Goal: Use online tool/utility: Utilize a website feature to perform a specific function

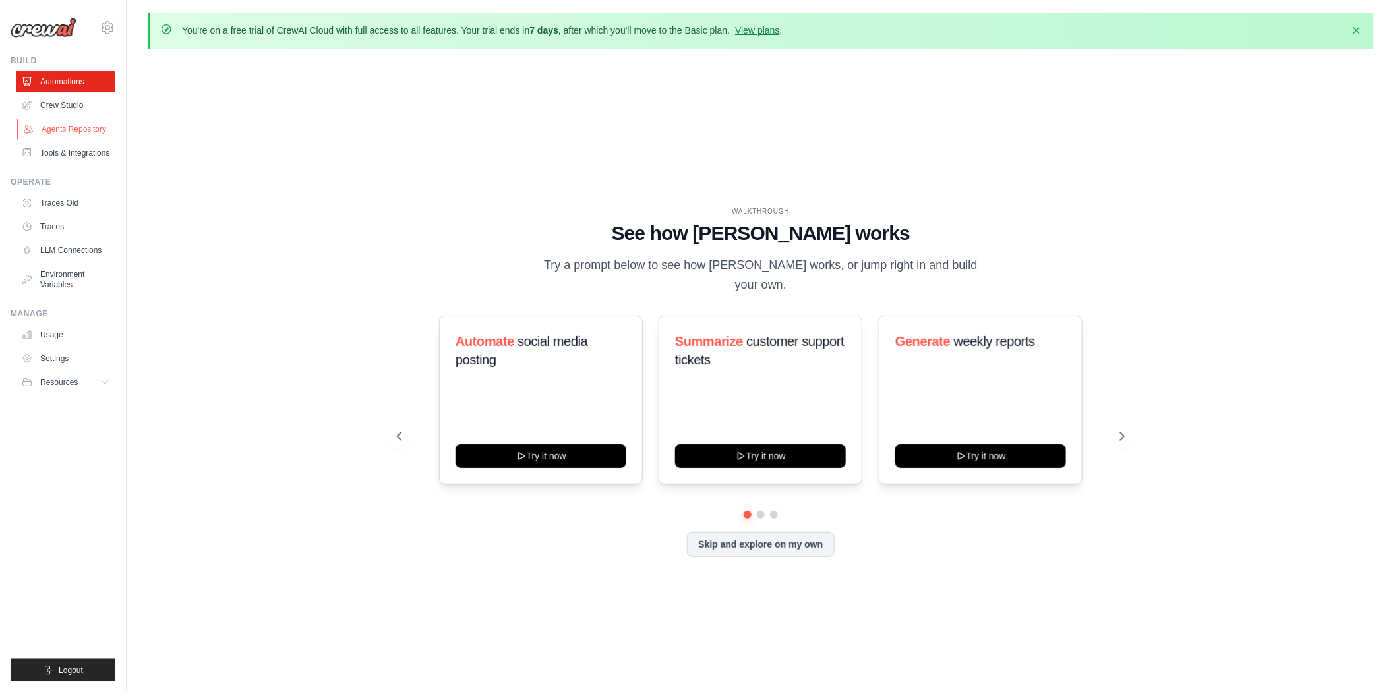
click at [71, 127] on link "Agents Repository" at bounding box center [67, 129] width 100 height 21
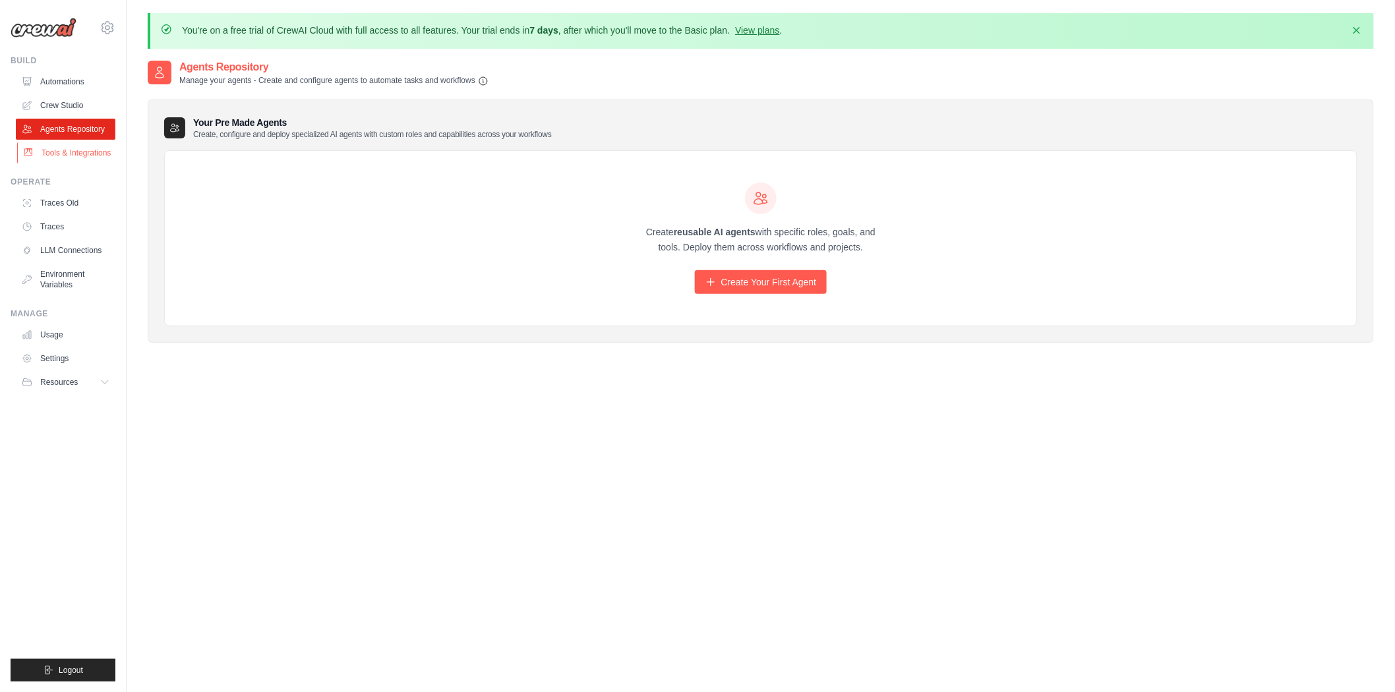
click at [87, 150] on link "Tools & Integrations" at bounding box center [67, 152] width 100 height 21
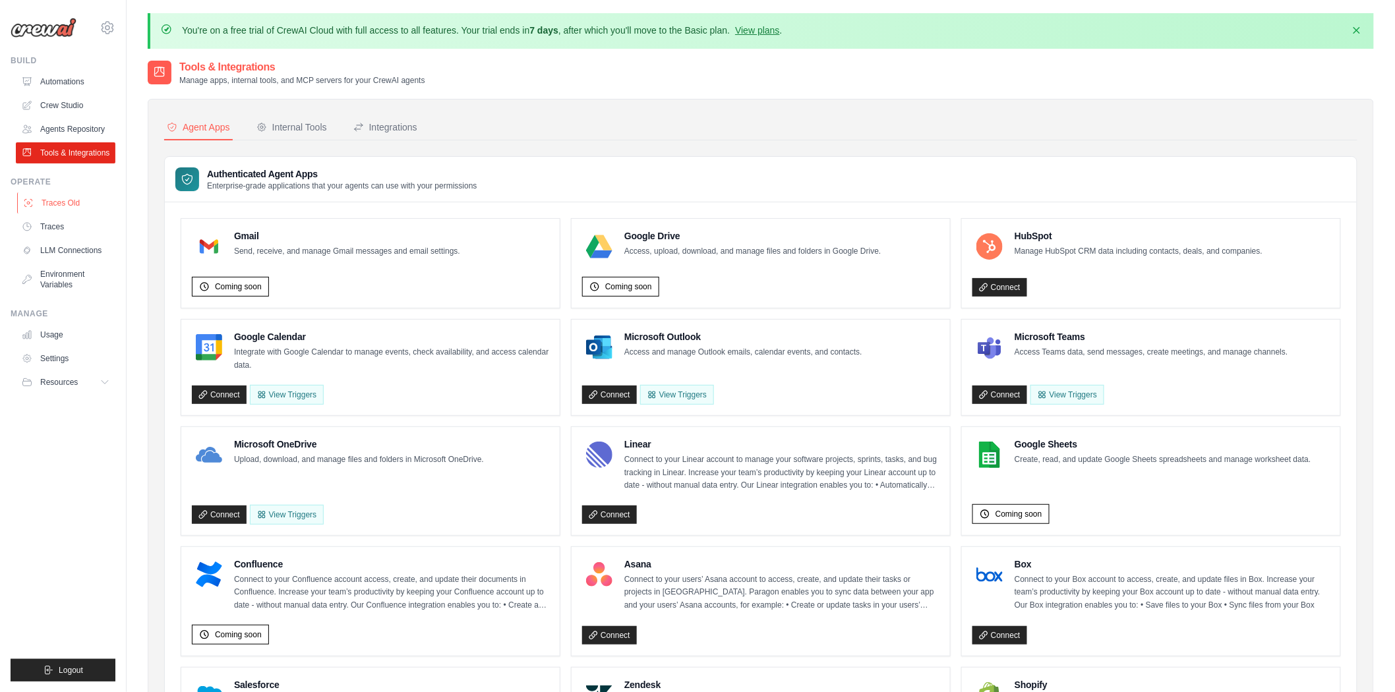
click at [69, 205] on link "Traces Old" at bounding box center [67, 202] width 100 height 21
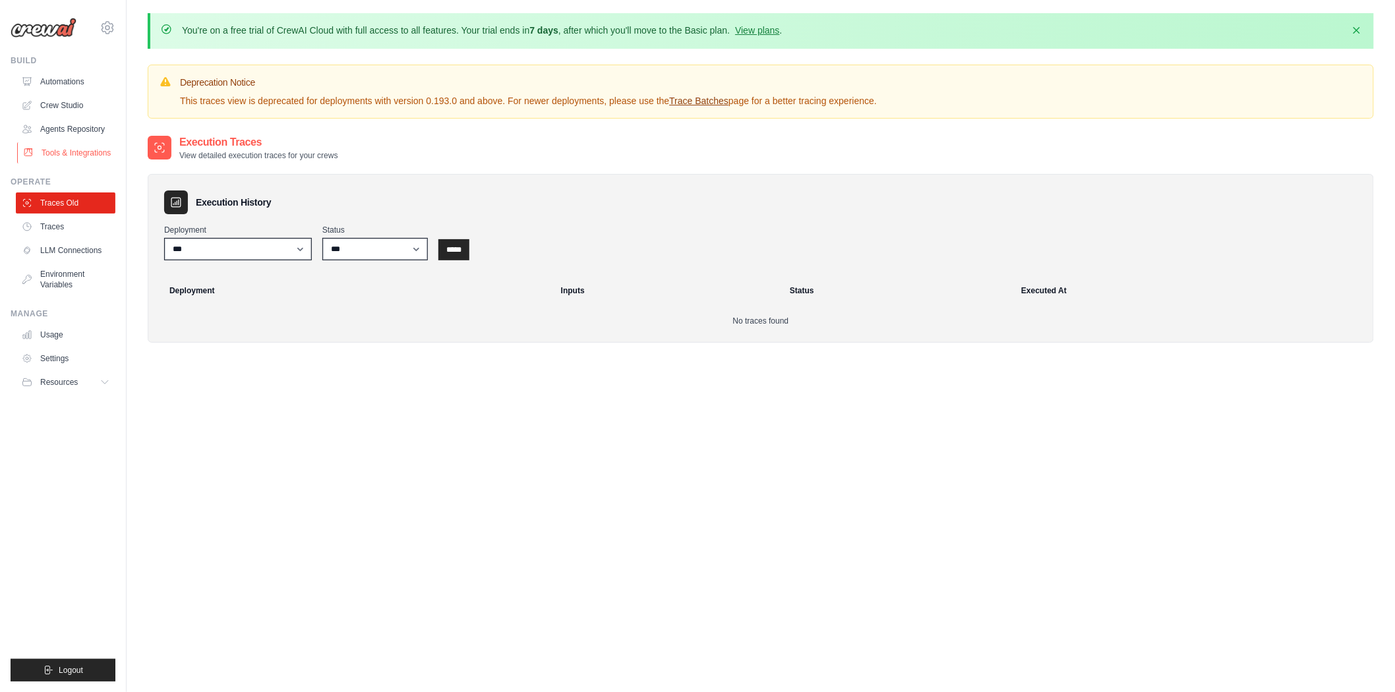
click at [76, 161] on link "Tools & Integrations" at bounding box center [67, 152] width 100 height 21
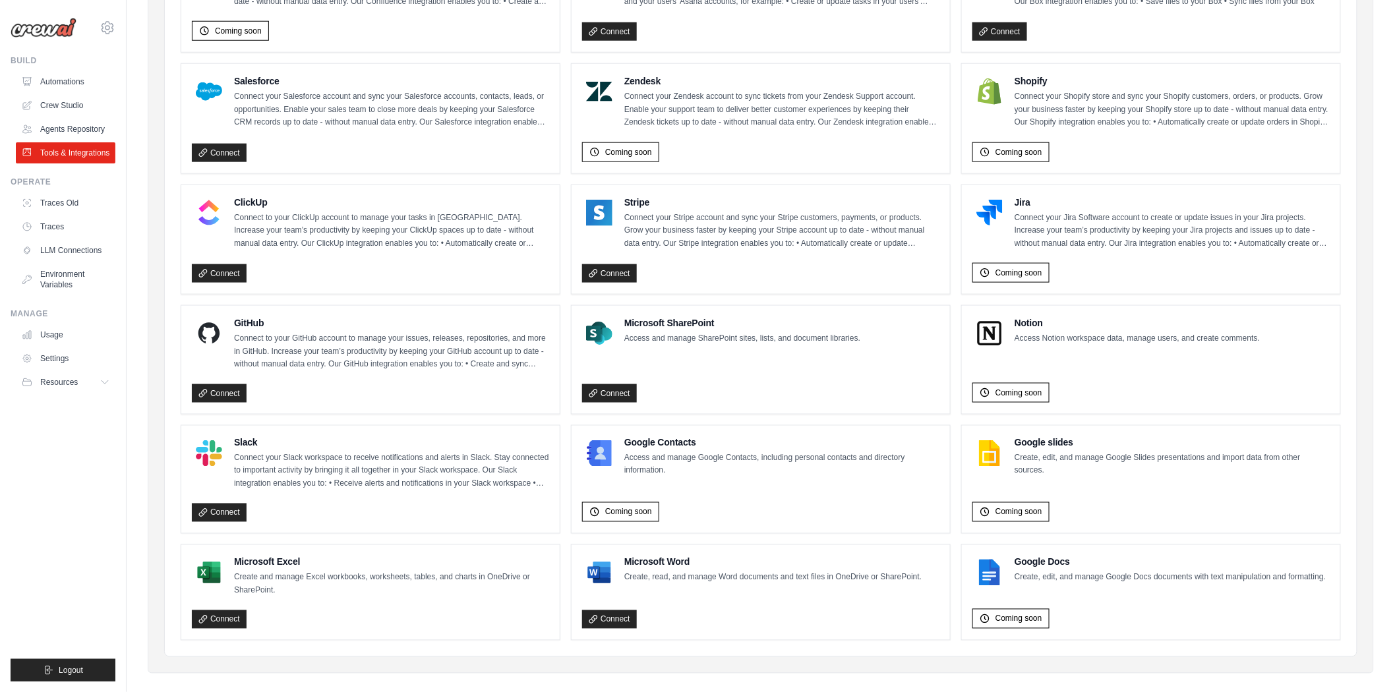
scroll to position [614, 0]
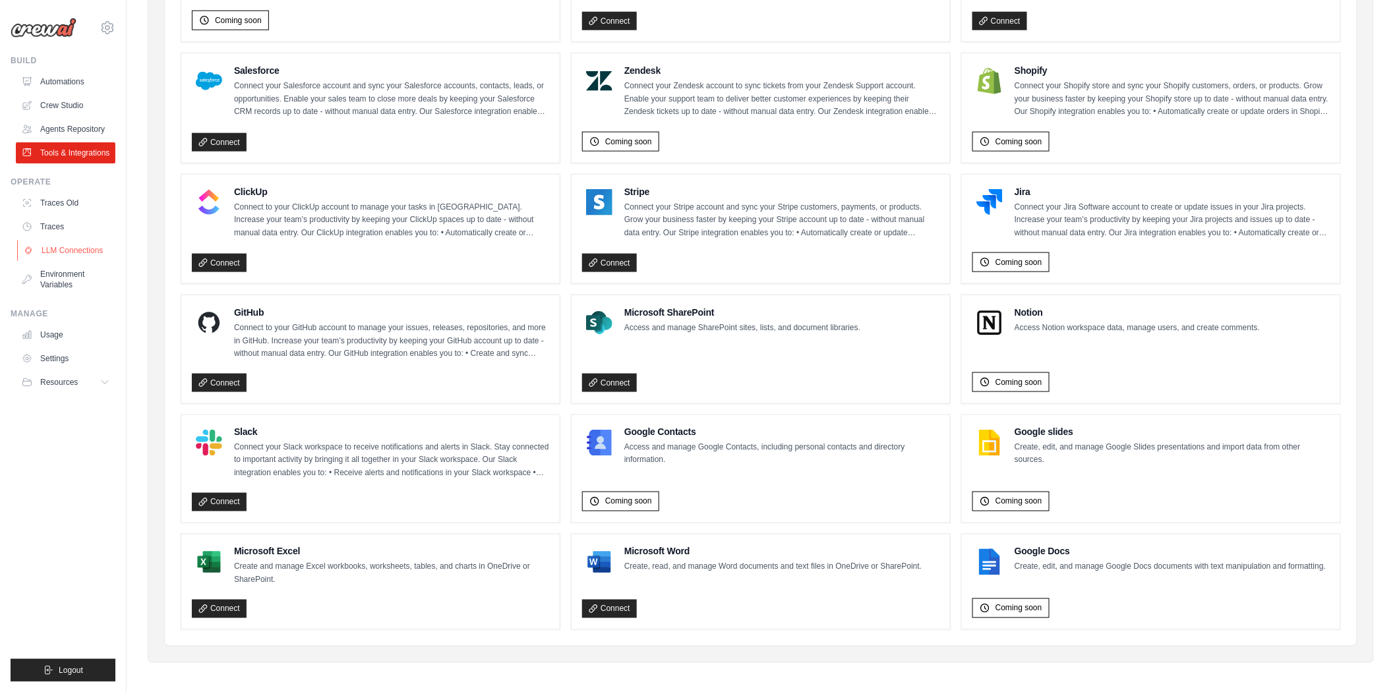
click at [57, 246] on link "LLM Connections" at bounding box center [67, 250] width 100 height 21
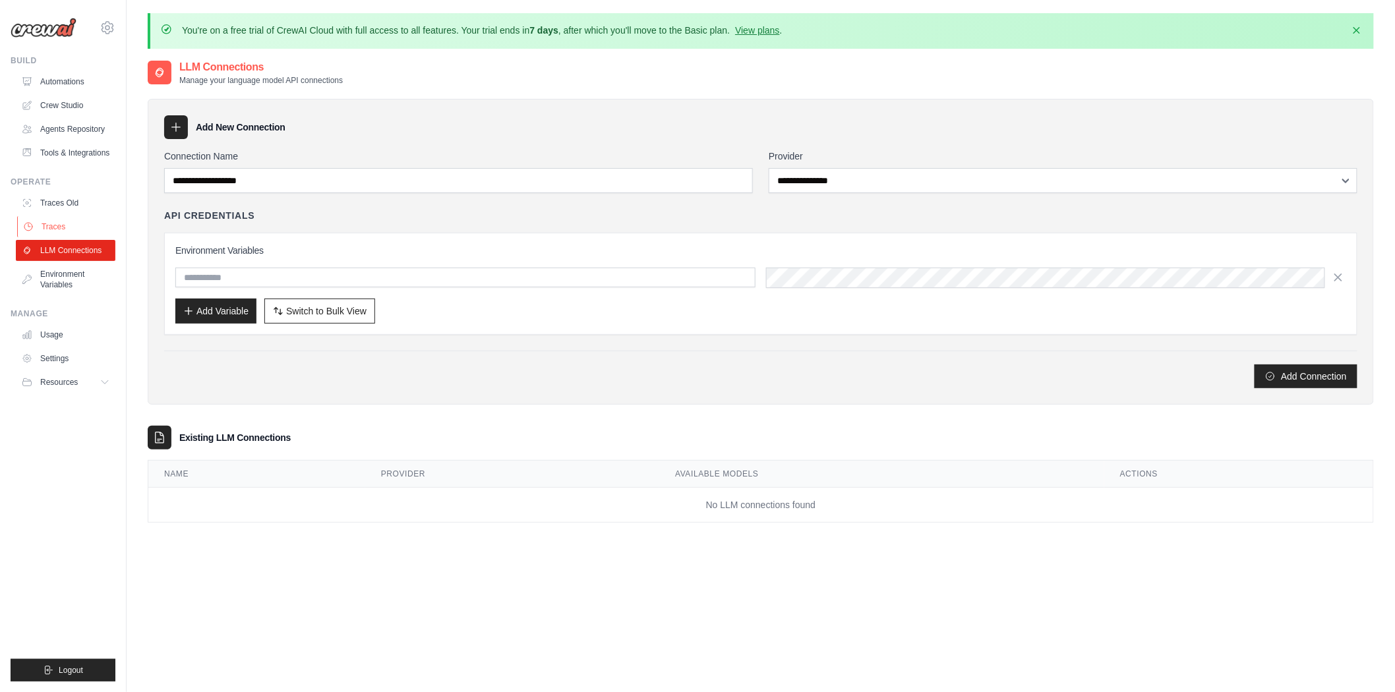
click at [53, 218] on link "Traces" at bounding box center [67, 226] width 100 height 21
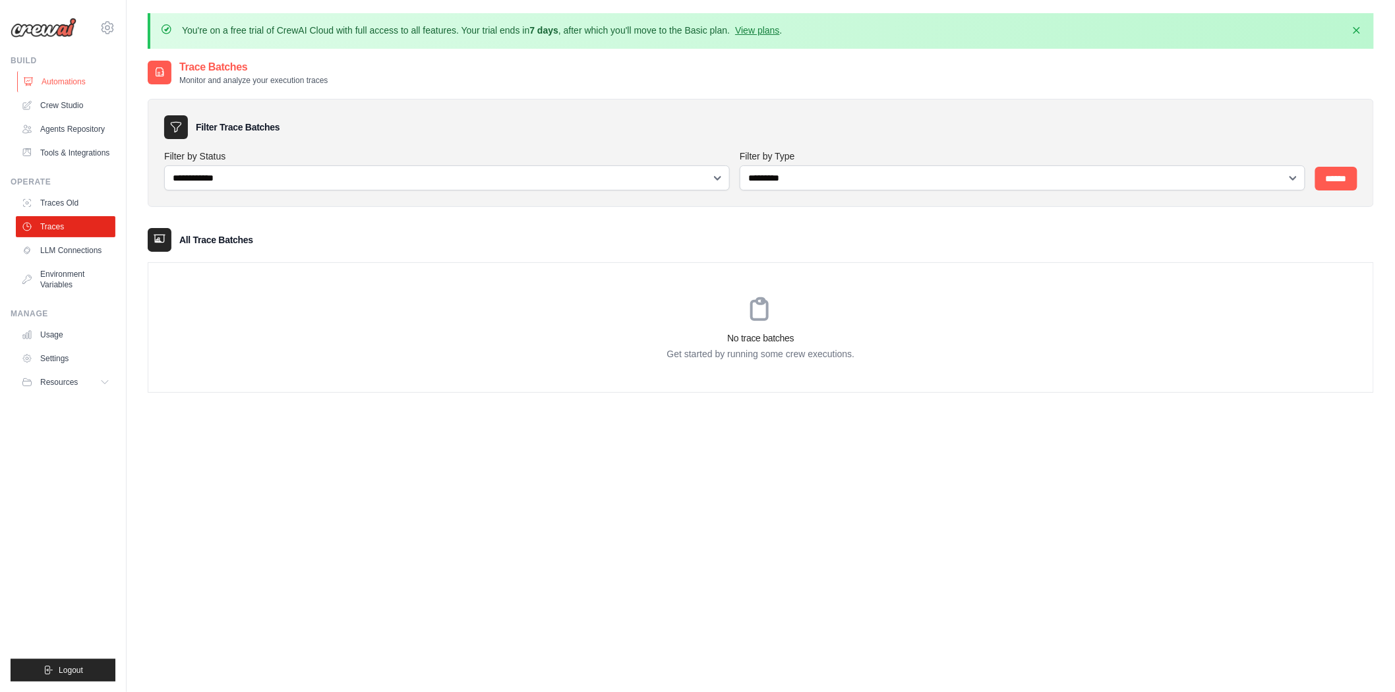
click at [75, 75] on link "Automations" at bounding box center [67, 81] width 100 height 21
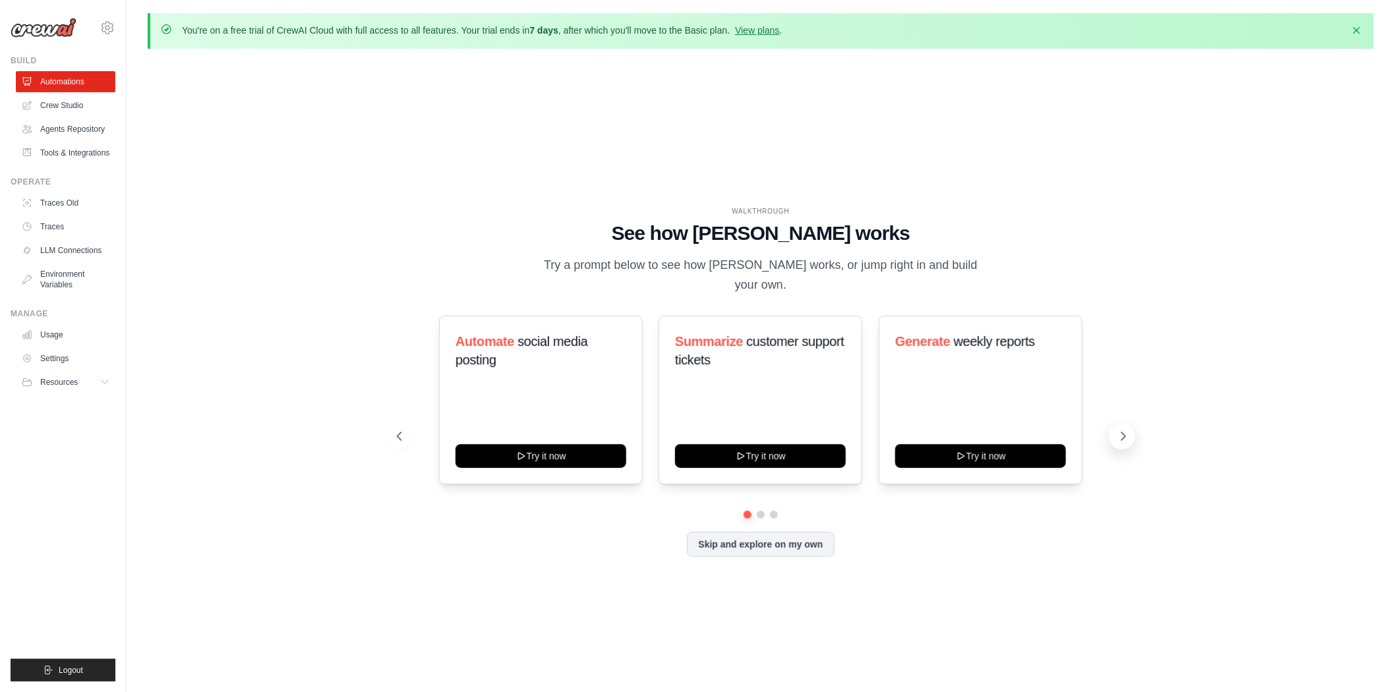
click at [1117, 431] on icon at bounding box center [1123, 436] width 13 height 13
click at [80, 110] on link "Crew Studio" at bounding box center [67, 105] width 100 height 21
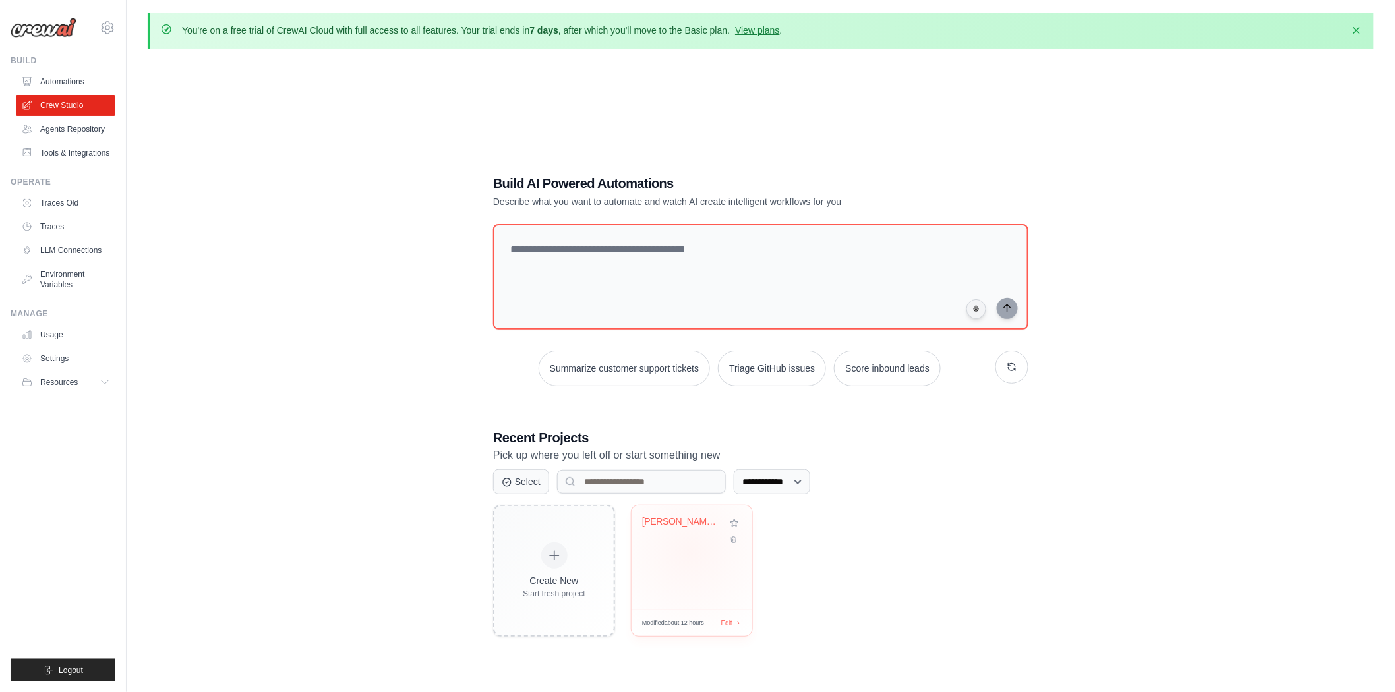
click at [691, 551] on div "[PERSON_NAME] Naturkost Competitive Intell..." at bounding box center [692, 558] width 121 height 104
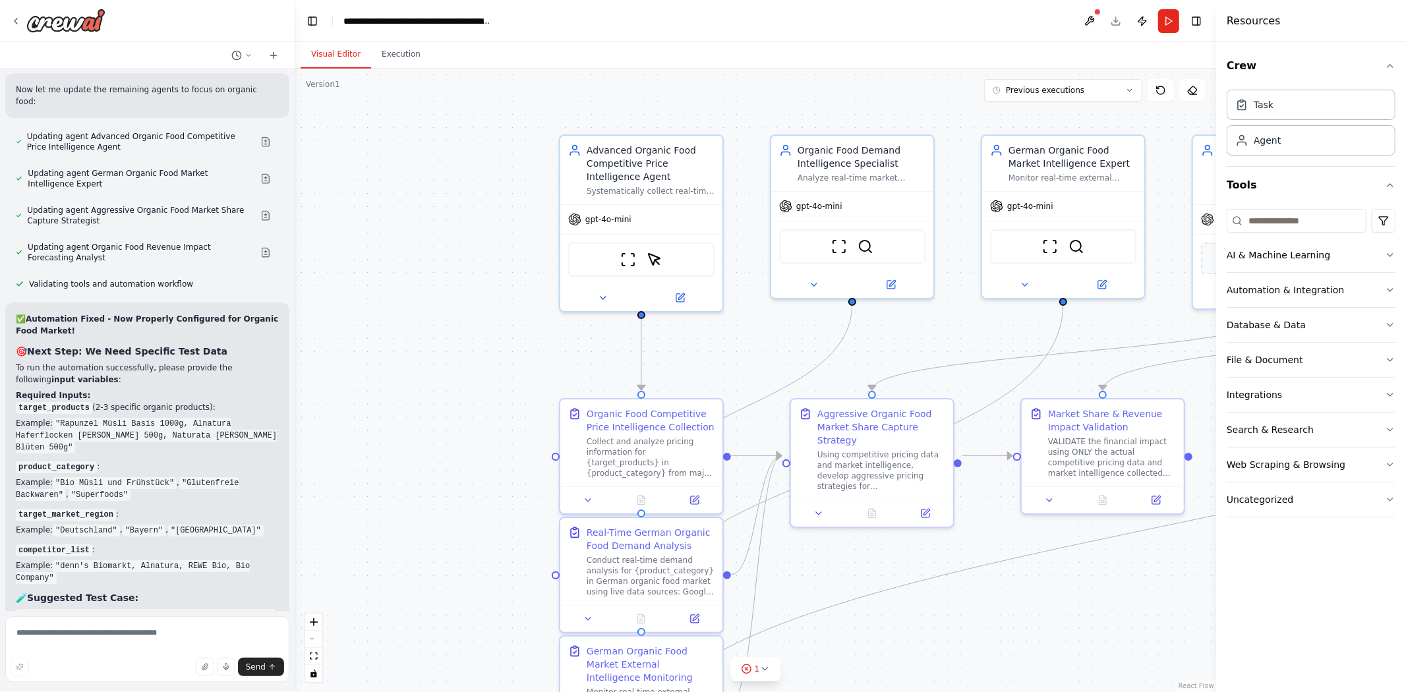
scroll to position [12192, 0]
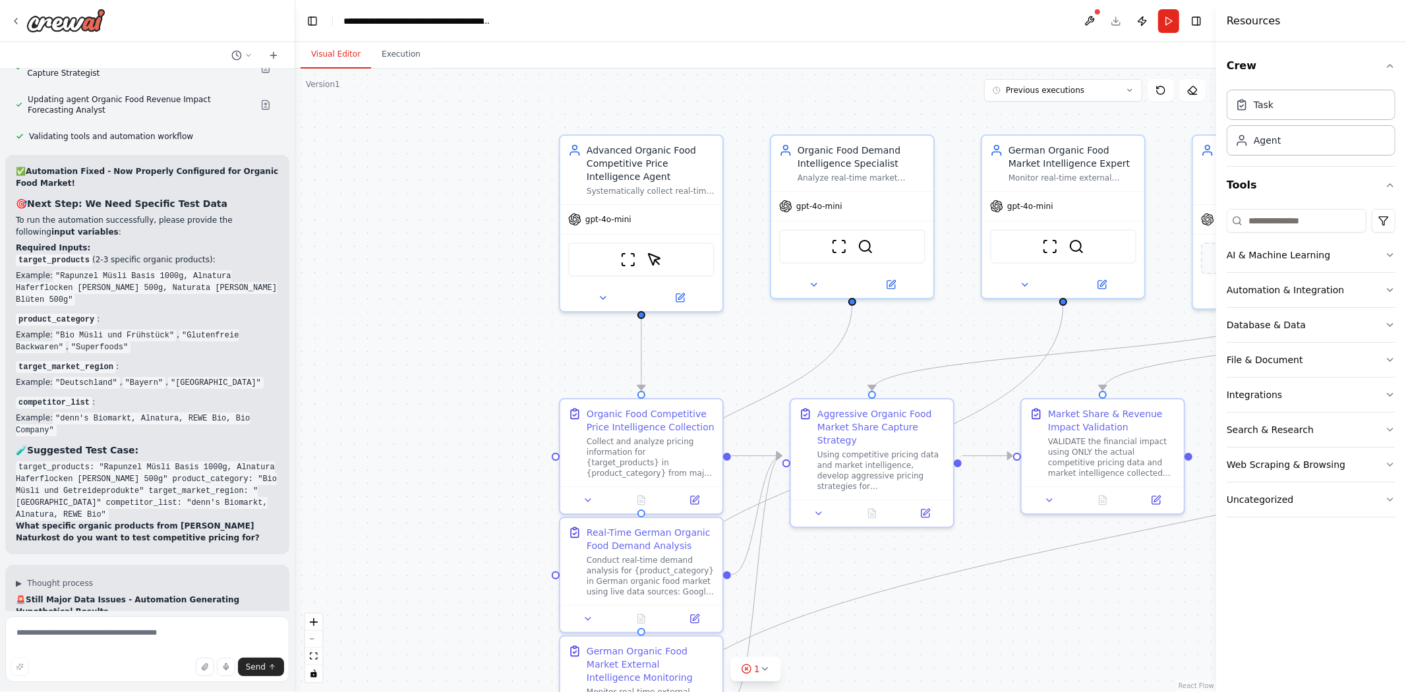
drag, startPoint x: 169, startPoint y: 589, endPoint x: 16, endPoint y: 517, distance: 168.7
drag, startPoint x: 83, startPoint y: 524, endPoint x: 14, endPoint y: 510, distance: 70.7
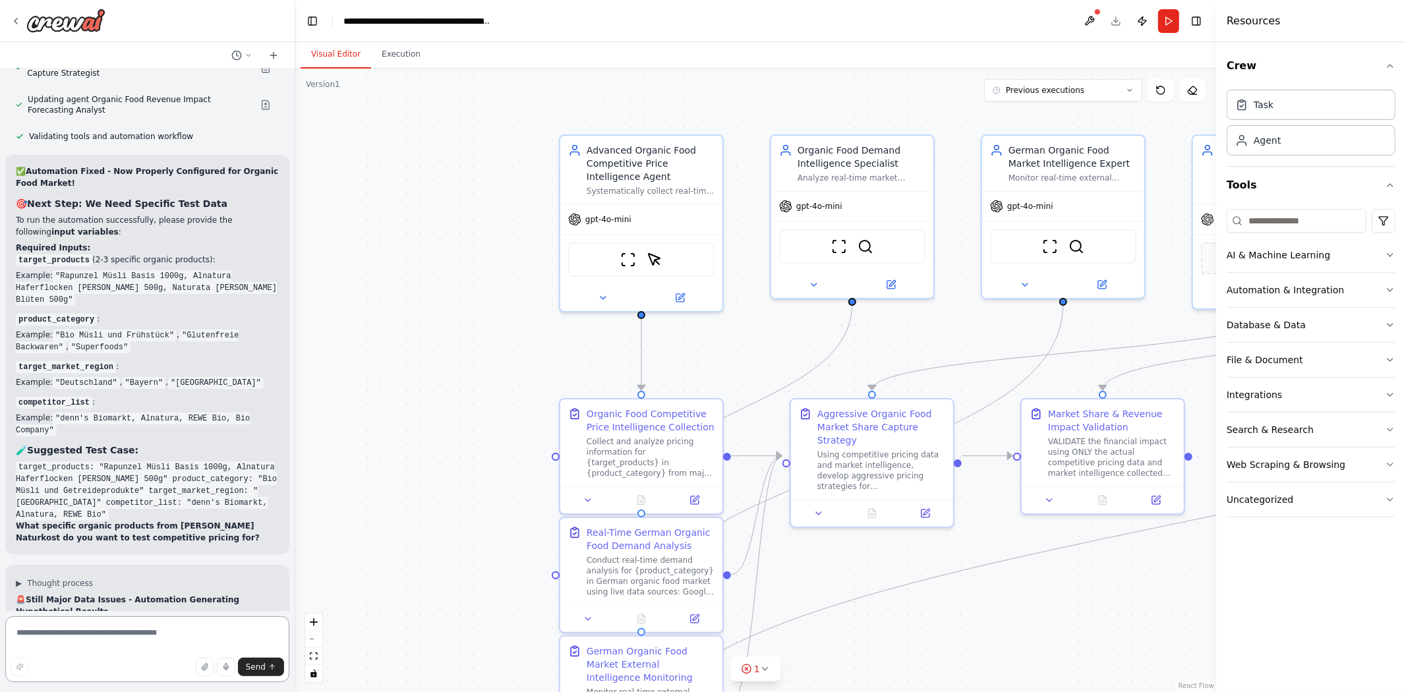
click at [80, 624] on textarea at bounding box center [147, 649] width 284 height 66
drag, startPoint x: 158, startPoint y: 543, endPoint x: 50, endPoint y: 537, distance: 108.3
click at [101, 637] on textarea at bounding box center [147, 649] width 284 height 66
type textarea "**********"
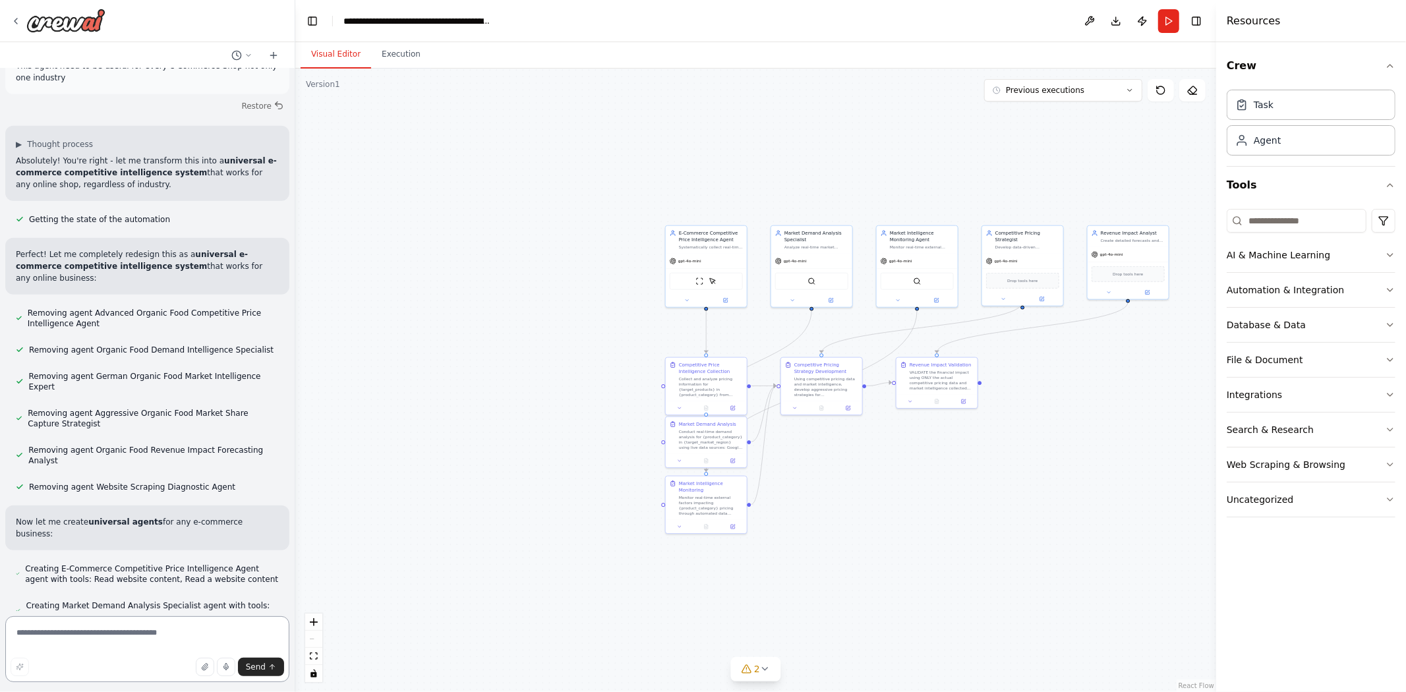
scroll to position [13576, 0]
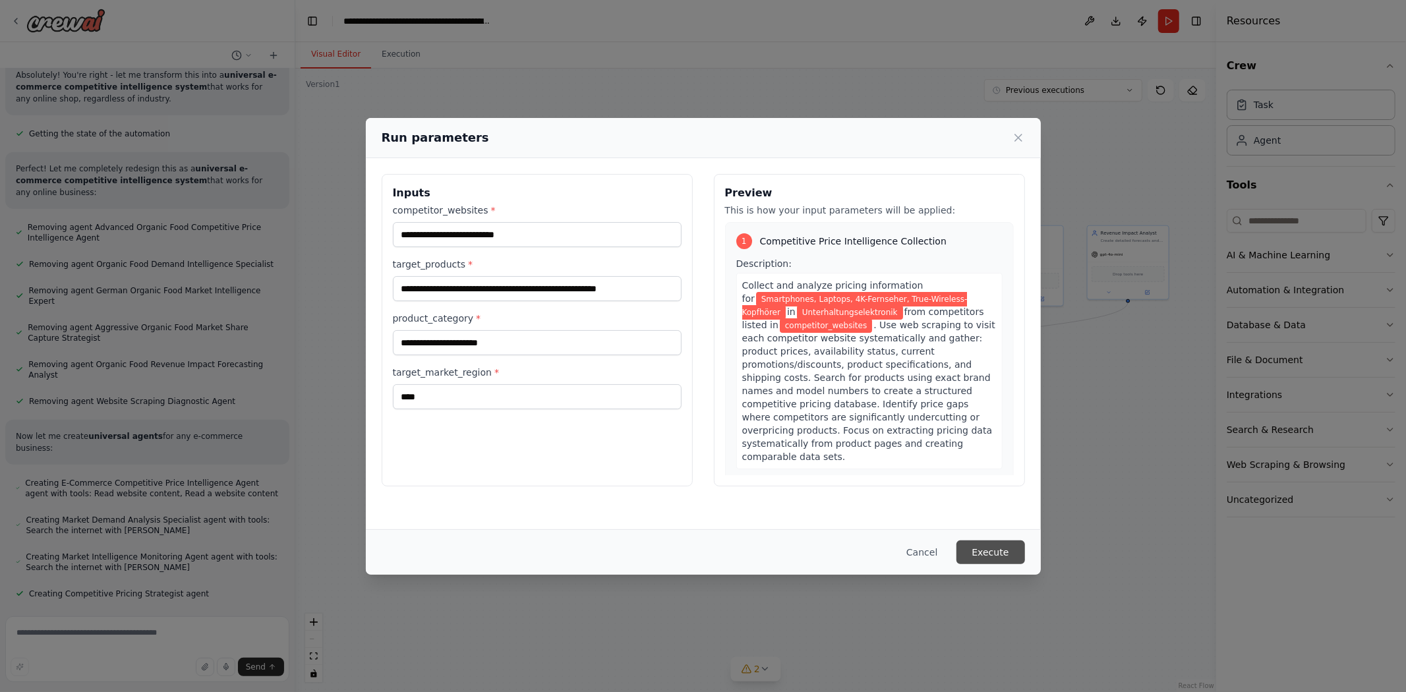
click at [1003, 554] on button "Execute" at bounding box center [991, 553] width 69 height 24
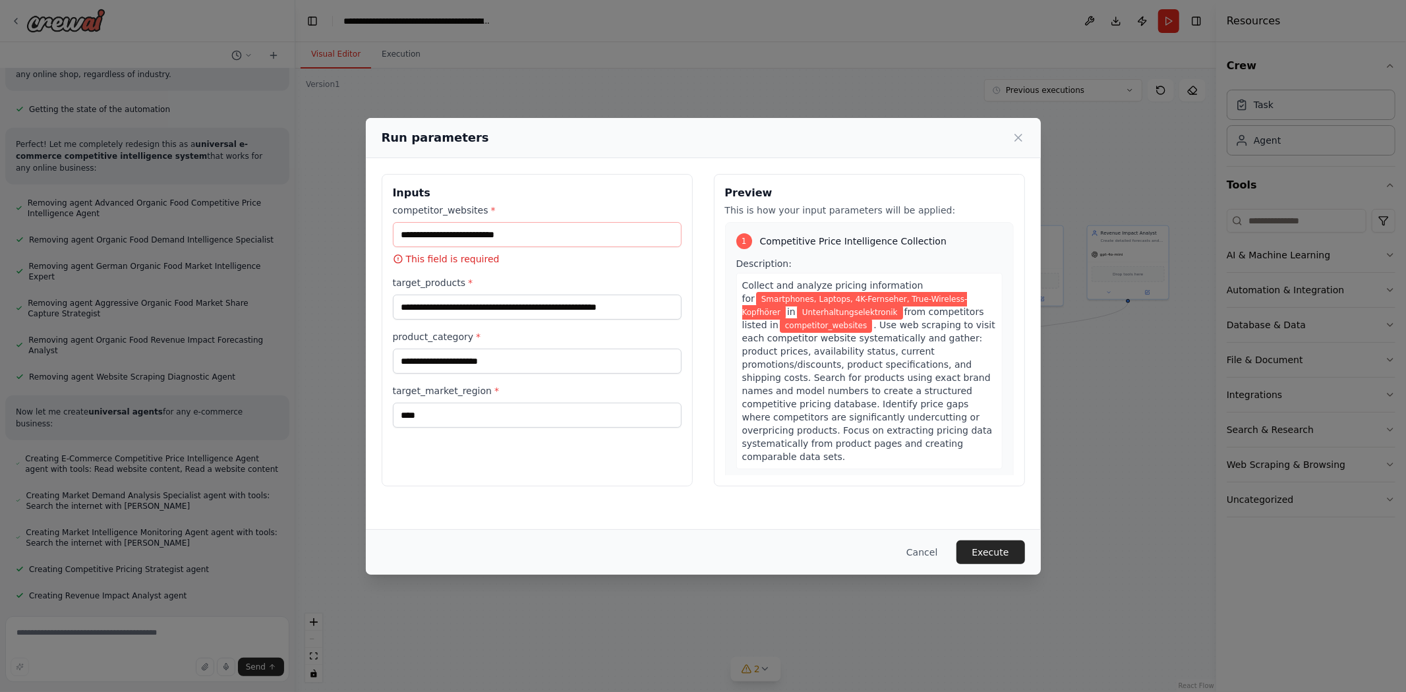
scroll to position [13624, 0]
click at [498, 222] on input "competitor_websites *" at bounding box center [537, 234] width 289 height 25
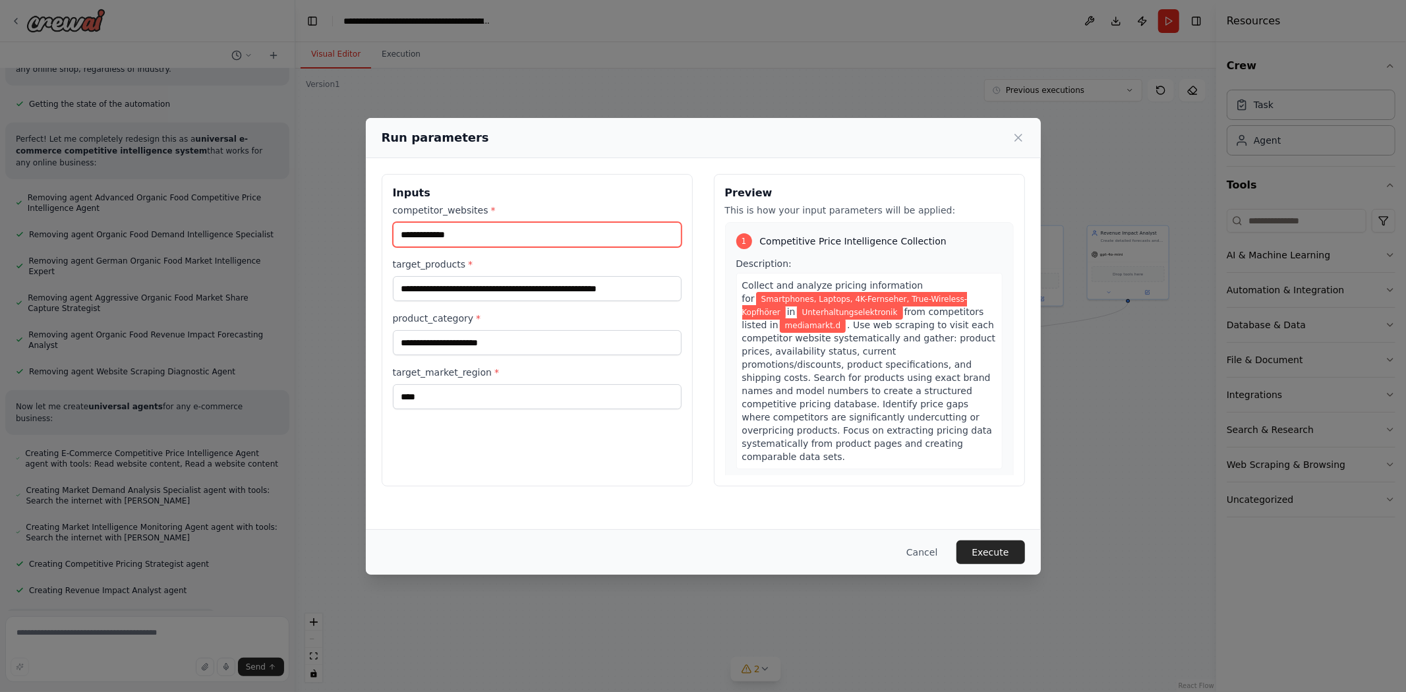
type input "**********"
click at [1004, 556] on button "Execute" at bounding box center [991, 553] width 69 height 24
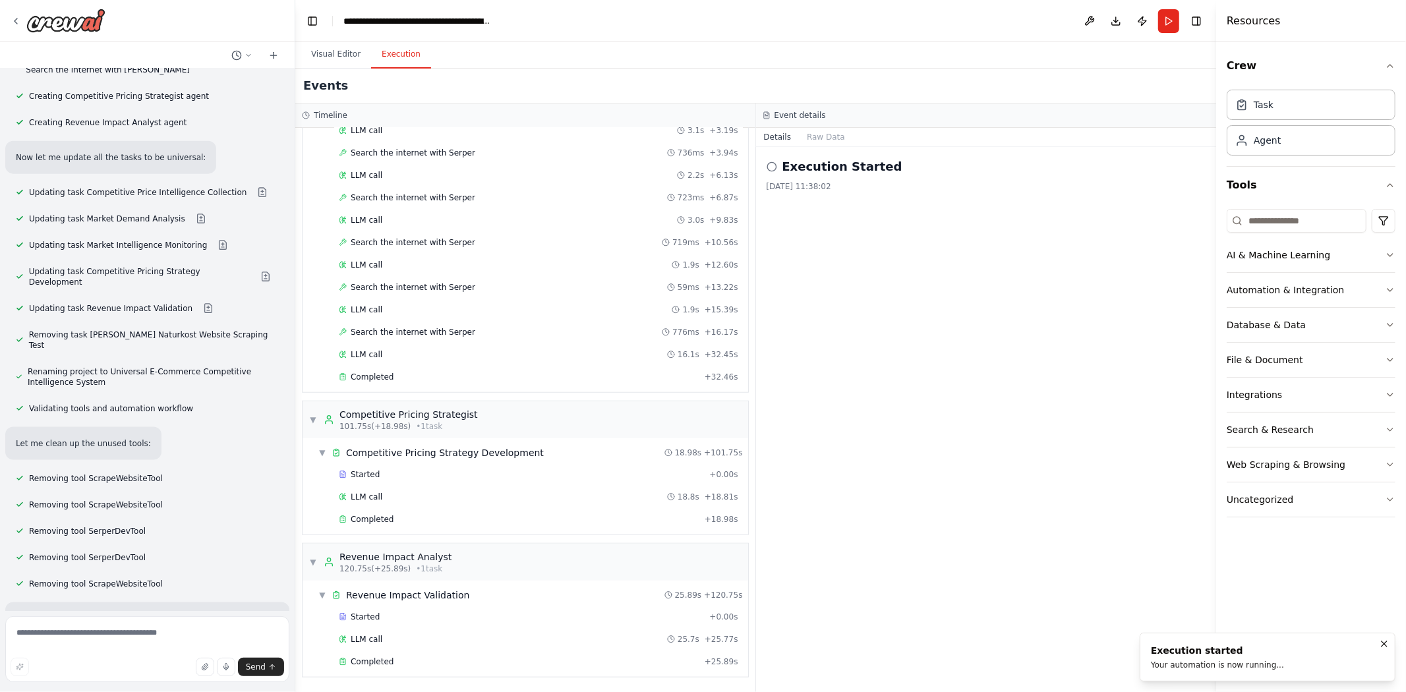
scroll to position [14117, 0]
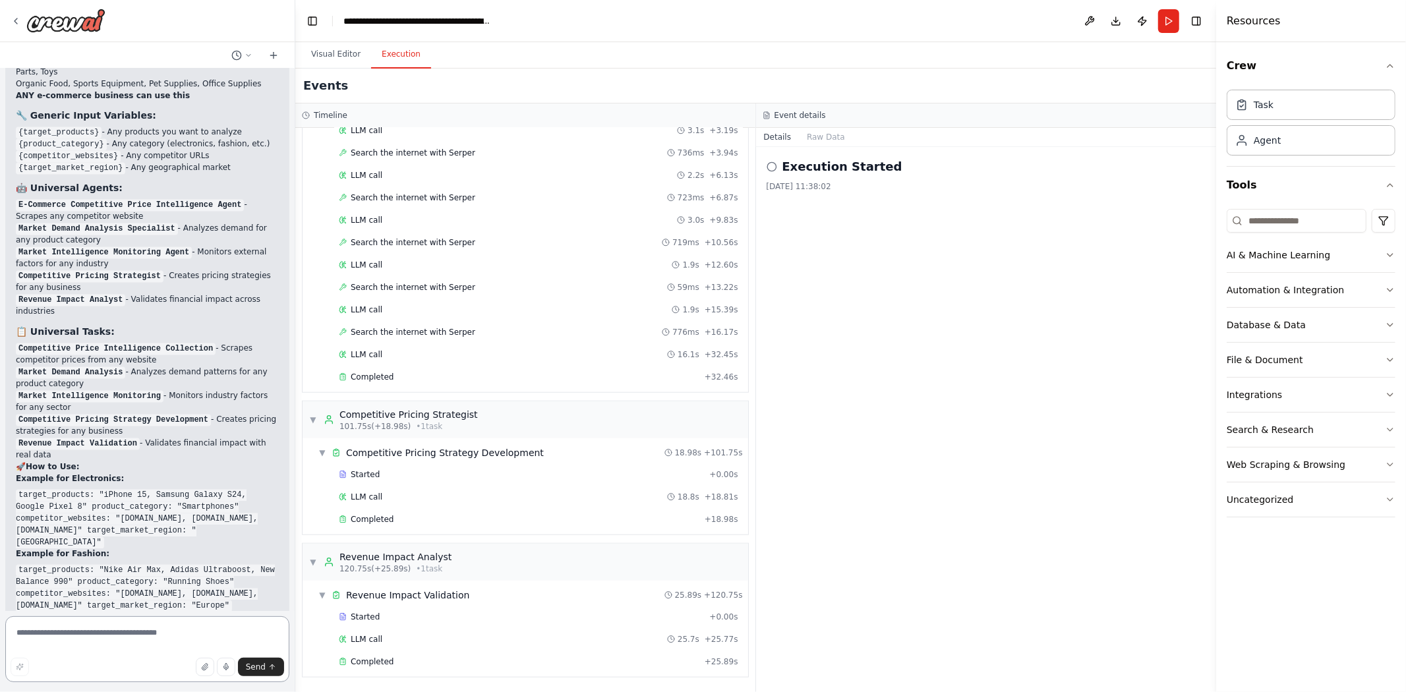
scroll to position [14823, 0]
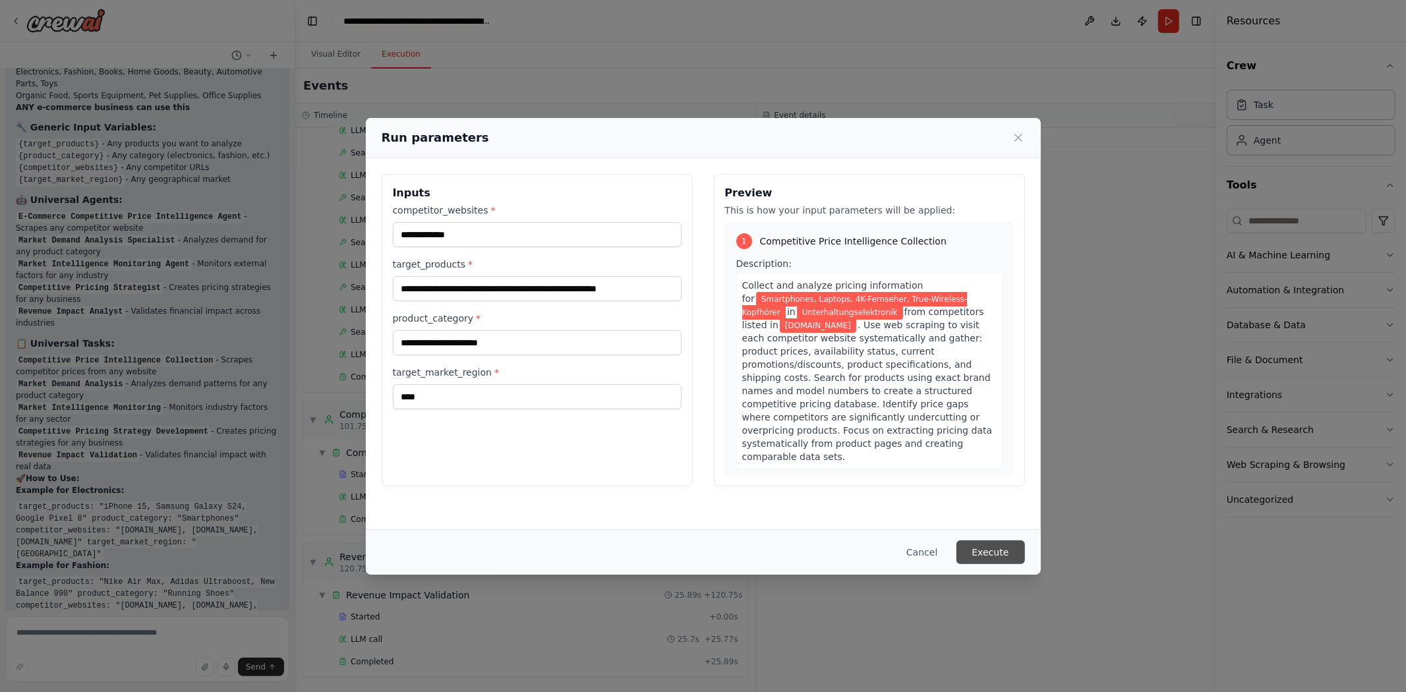
click at [979, 544] on button "Execute" at bounding box center [991, 553] width 69 height 24
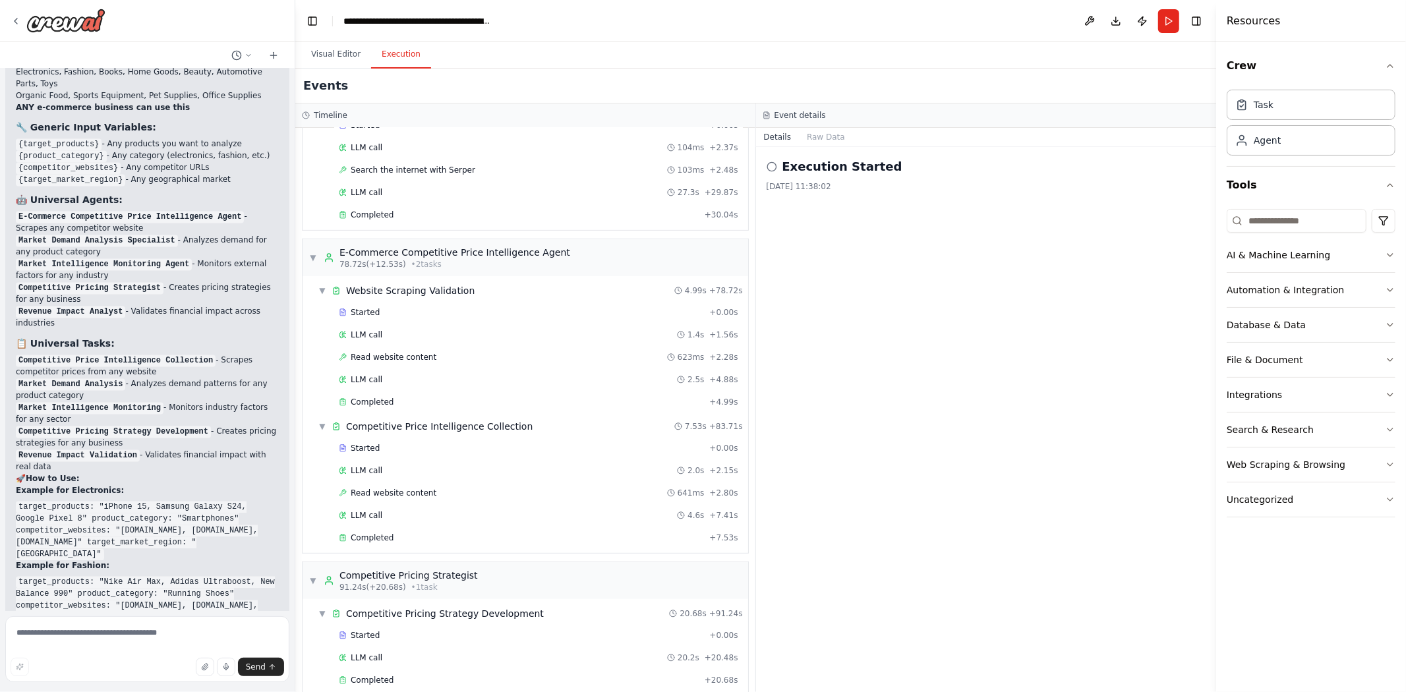
scroll to position [14823, 0]
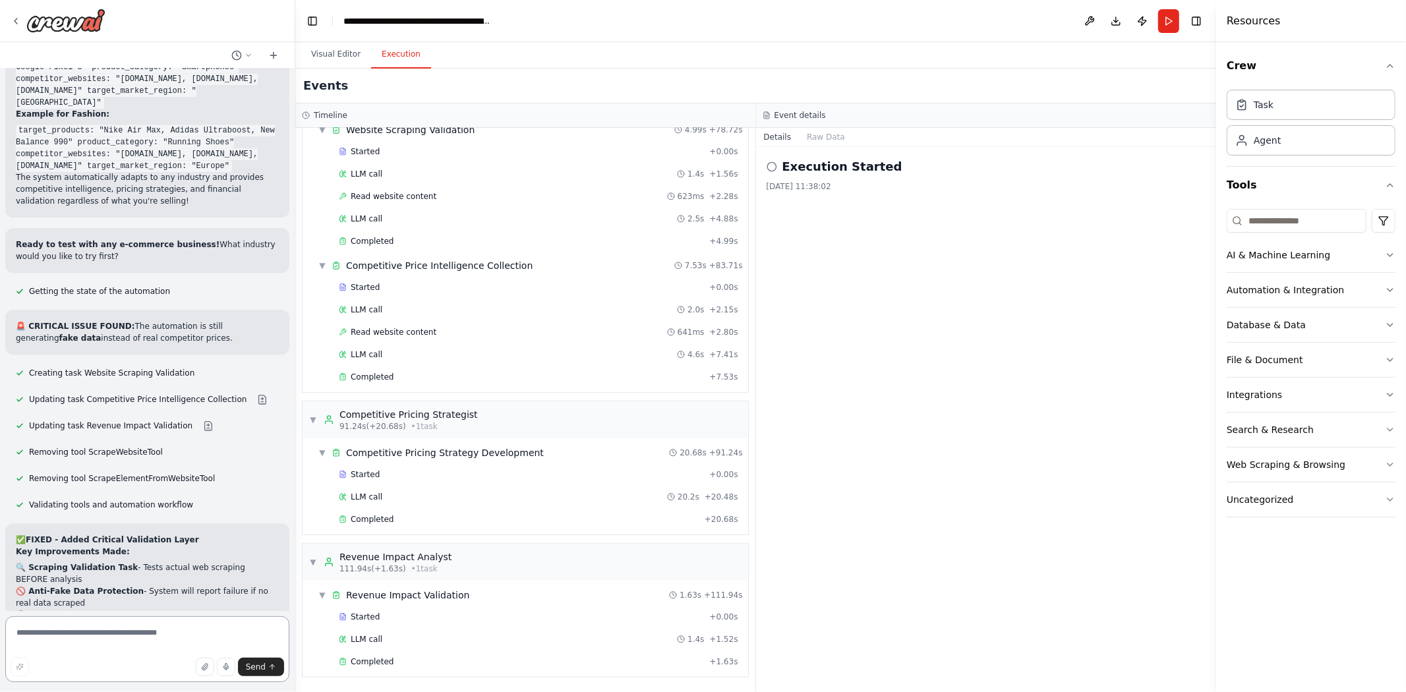
scroll to position [15174, 0]
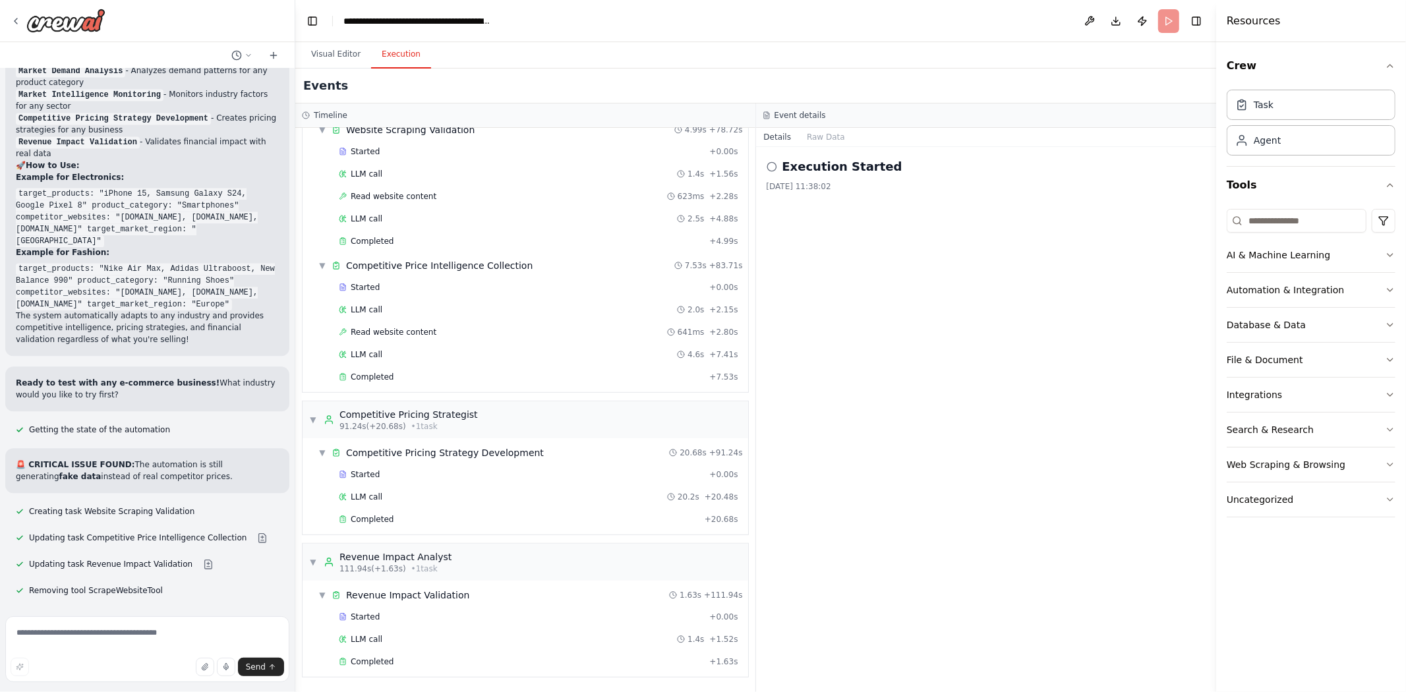
scroll to position [15102, 0]
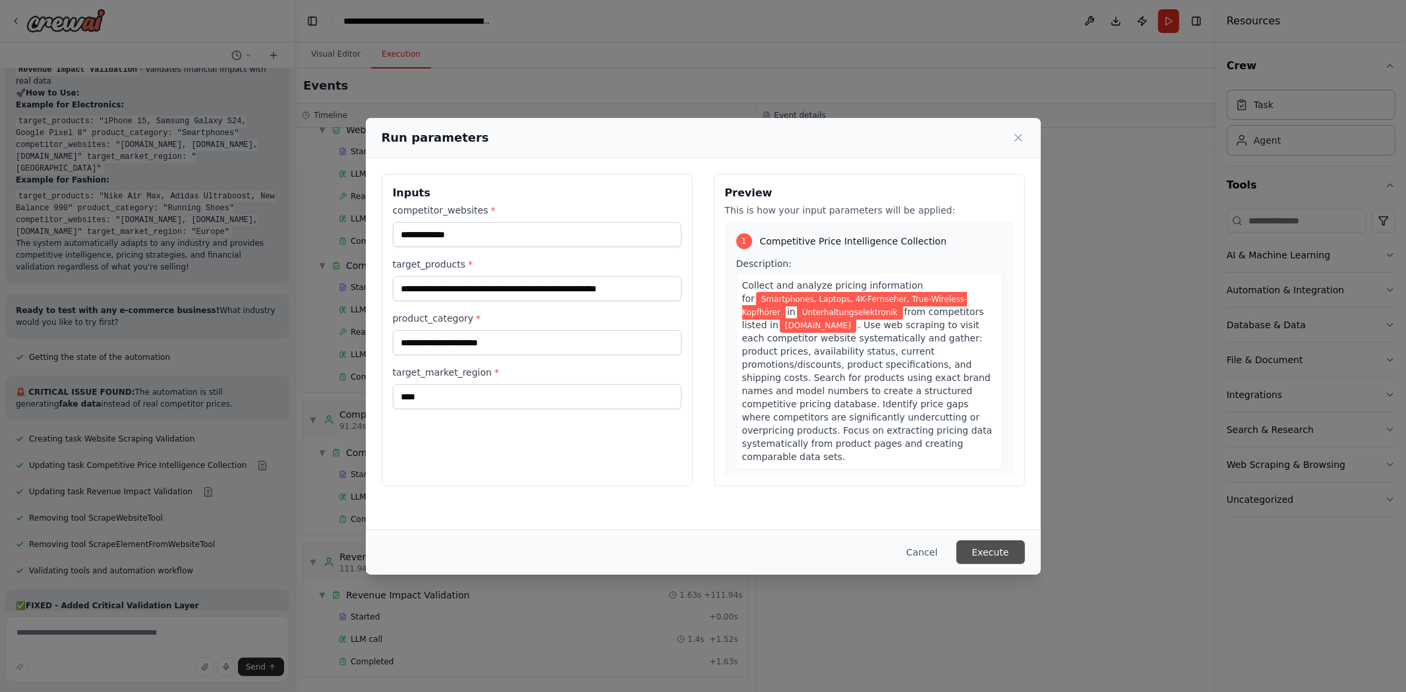
click at [990, 545] on button "Execute" at bounding box center [991, 553] width 69 height 24
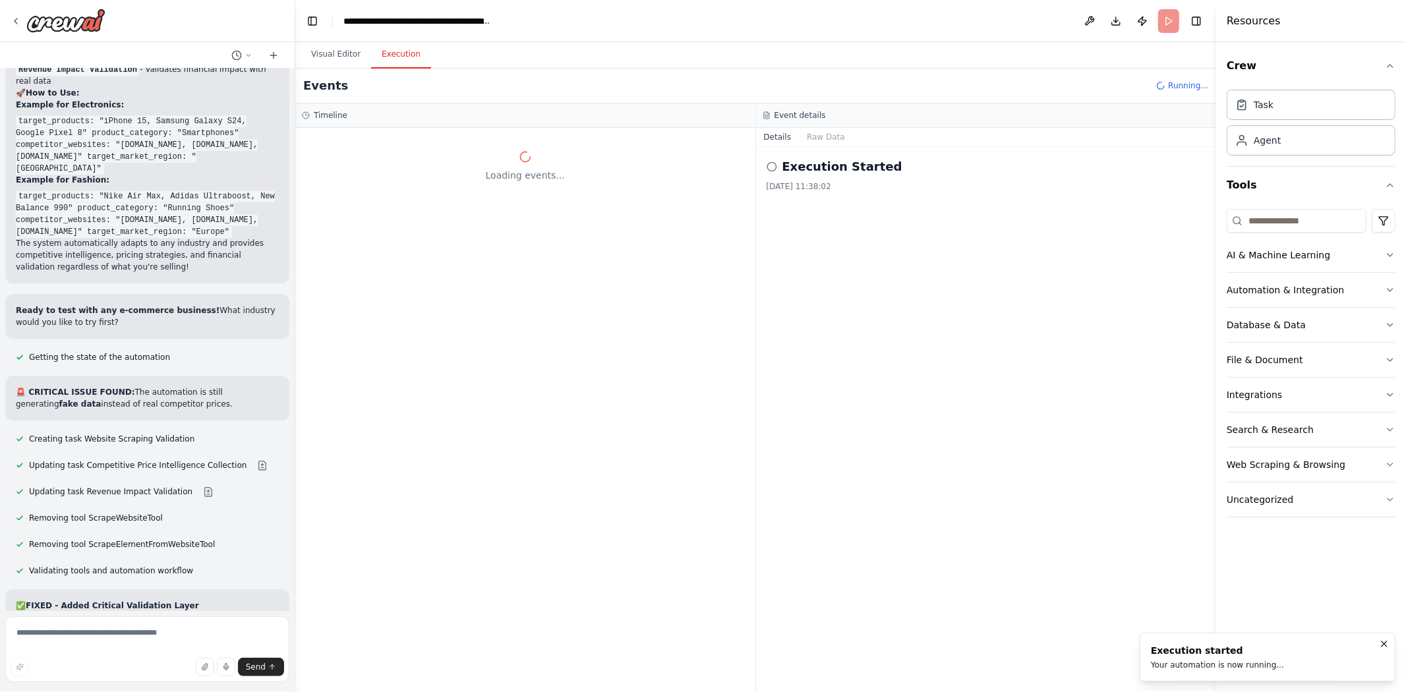
scroll to position [0, 0]
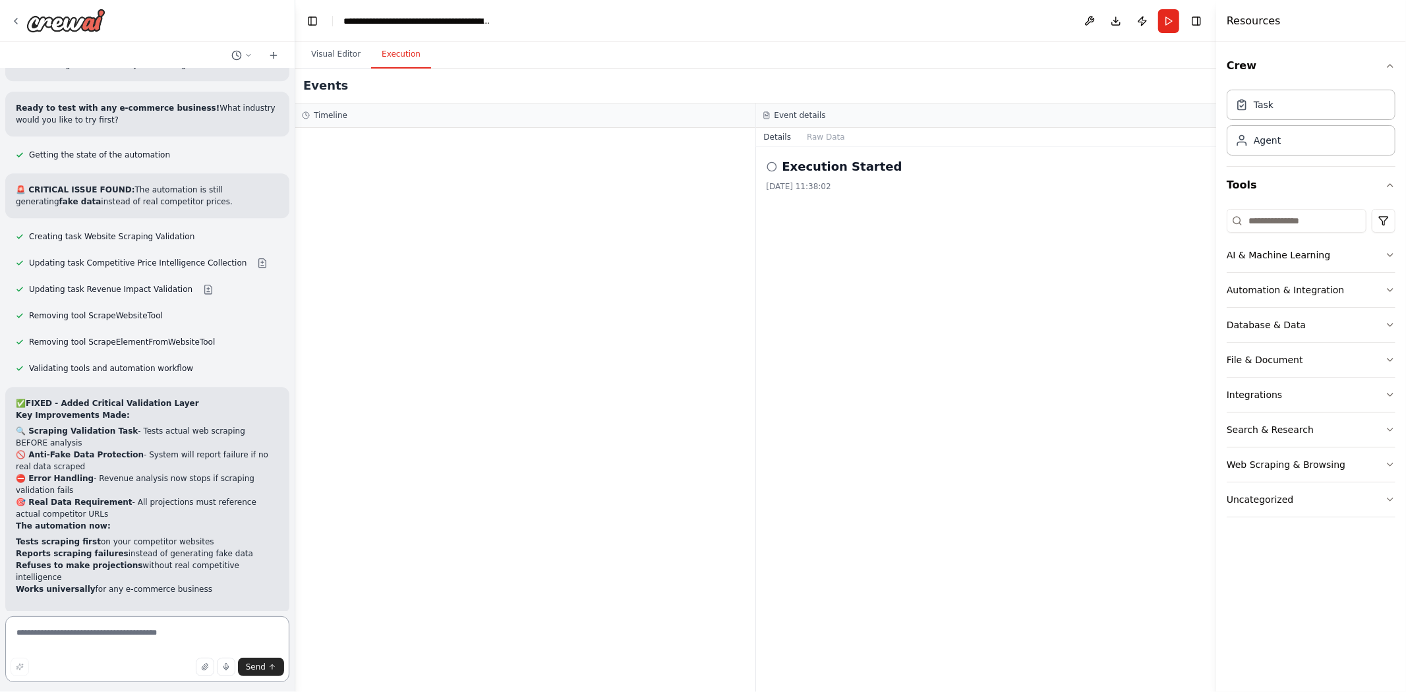
scroll to position [15378, 0]
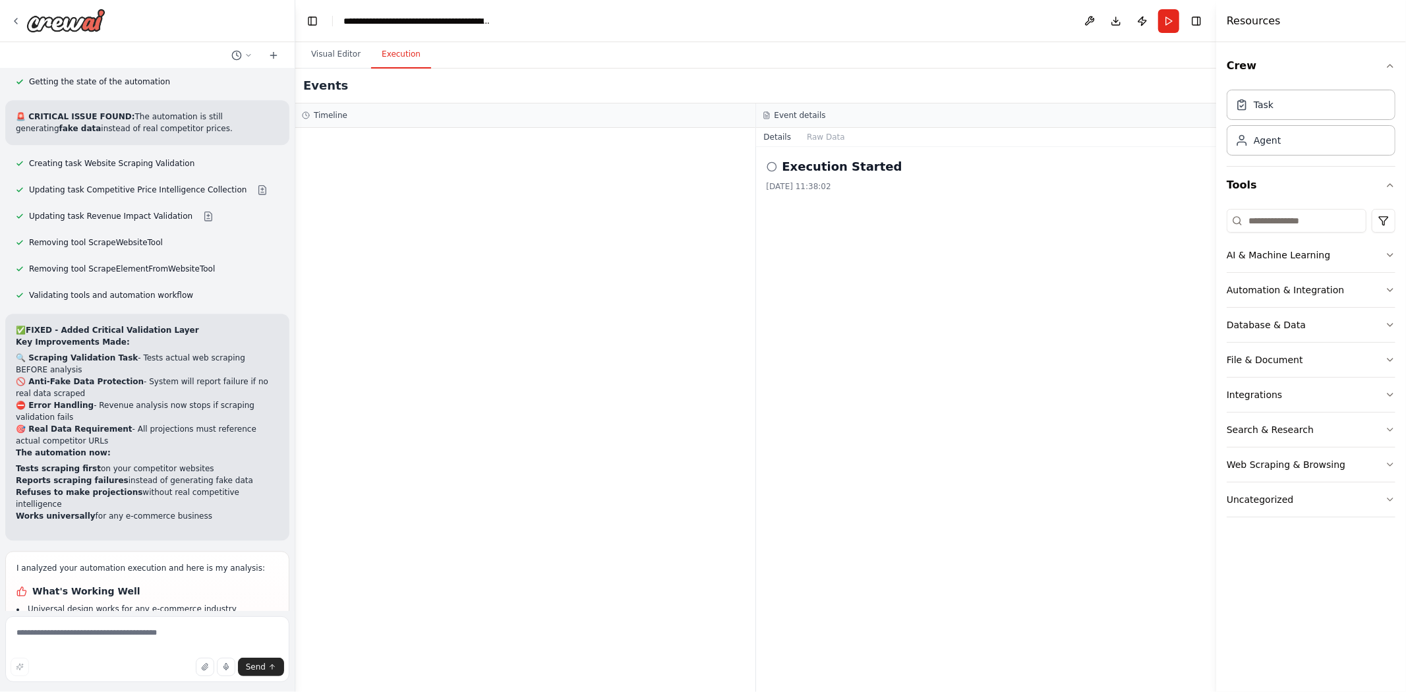
drag, startPoint x: 225, startPoint y: 587, endPoint x: 13, endPoint y: 532, distance: 218.6
drag, startPoint x: 13, startPoint y: 532, endPoint x: 269, endPoint y: 555, distance: 256.8
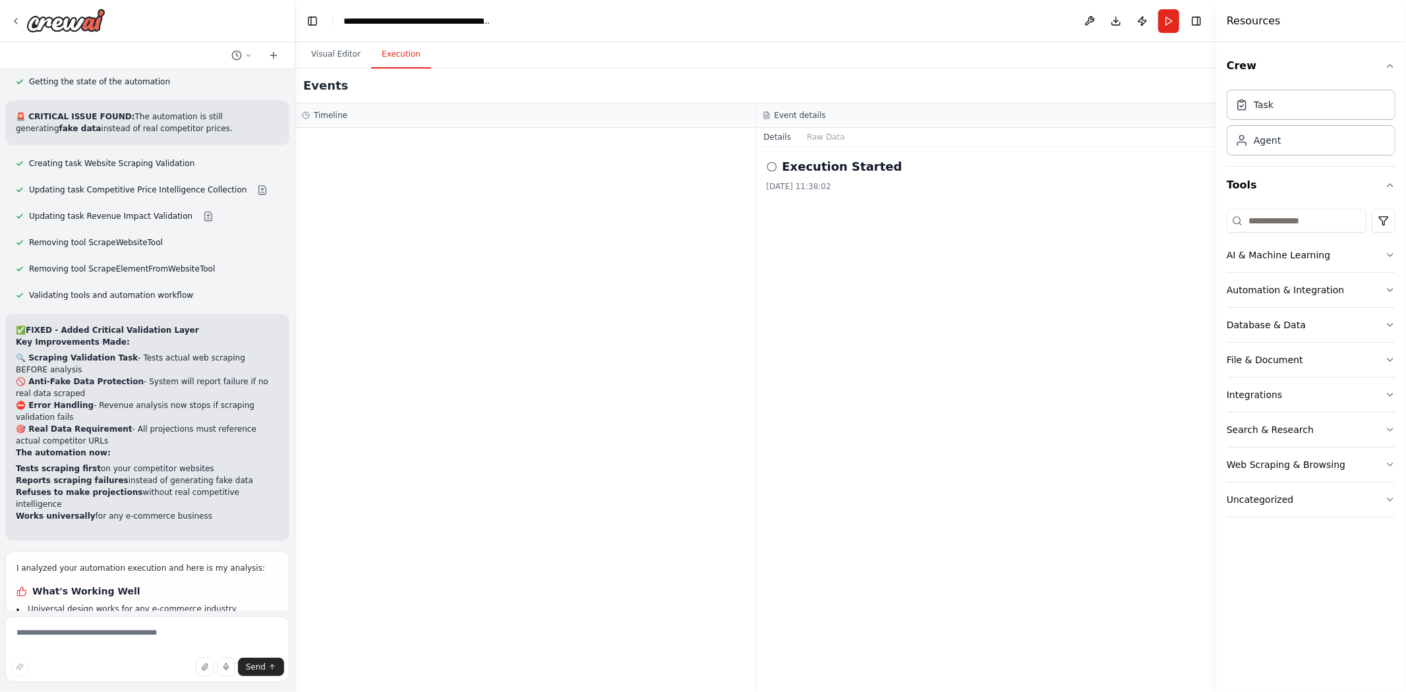
click at [142, 625] on textarea at bounding box center [147, 649] width 284 height 66
type textarea "**********"
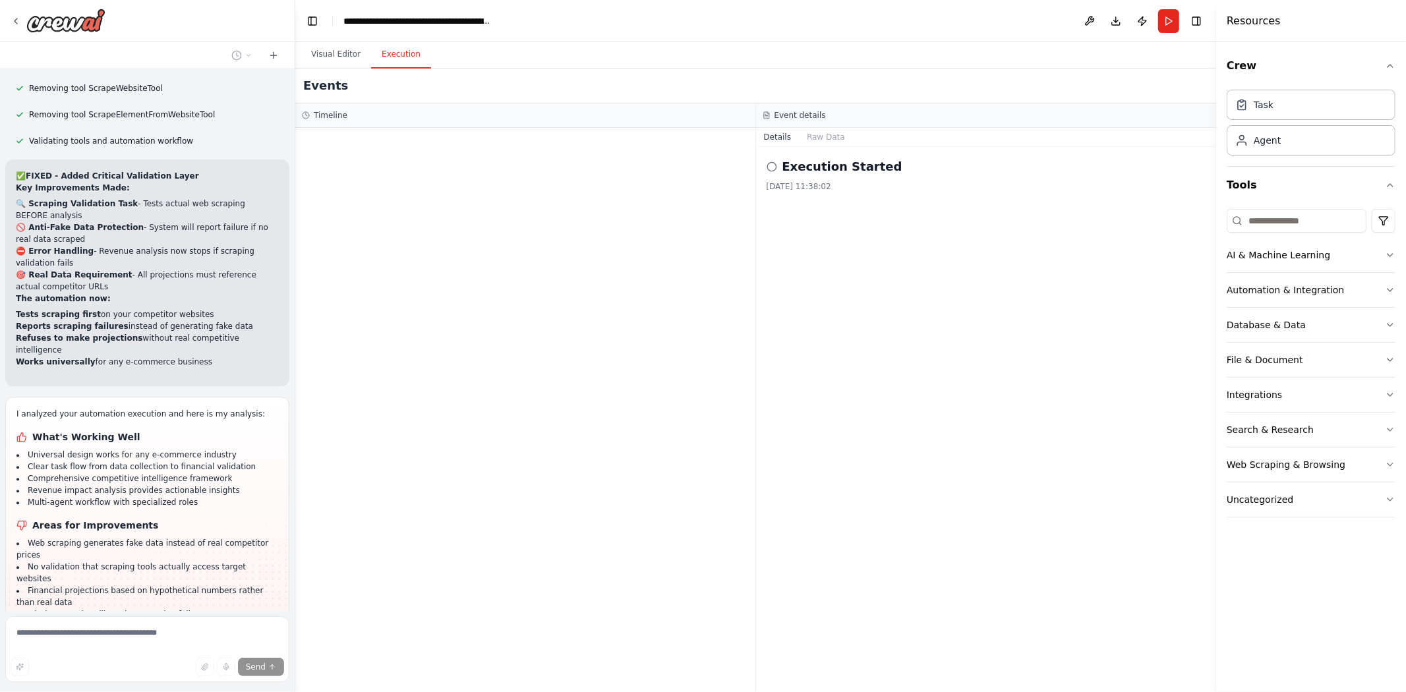
scroll to position [15559, 0]
